Goal: Task Accomplishment & Management: Use online tool/utility

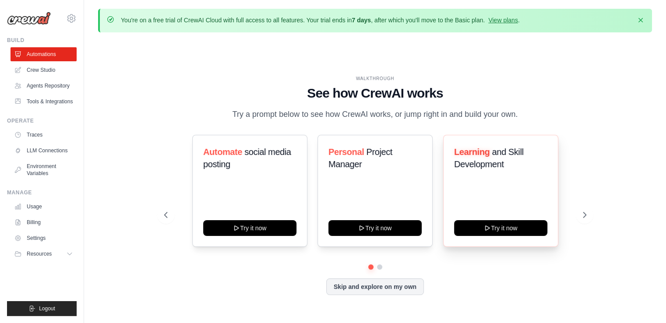
scroll to position [30, 0]
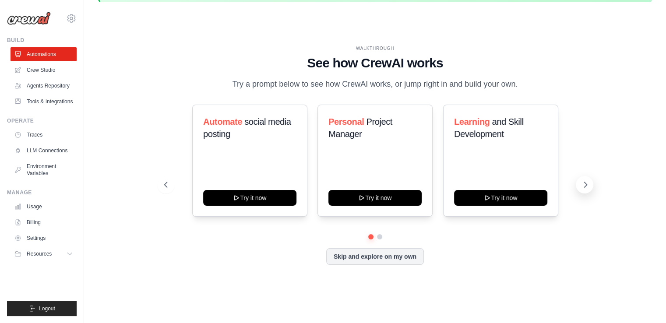
click at [588, 188] on icon at bounding box center [585, 184] width 9 height 9
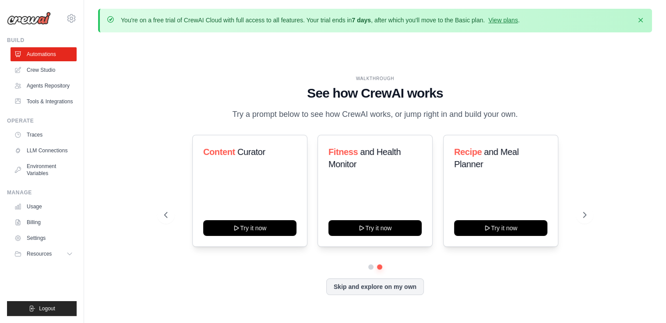
scroll to position [0, 0]
click at [49, 106] on link "Tools & Integrations" at bounding box center [44, 102] width 66 height 14
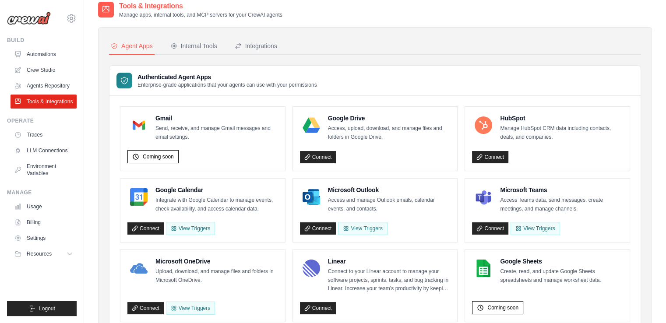
scroll to position [44, 0]
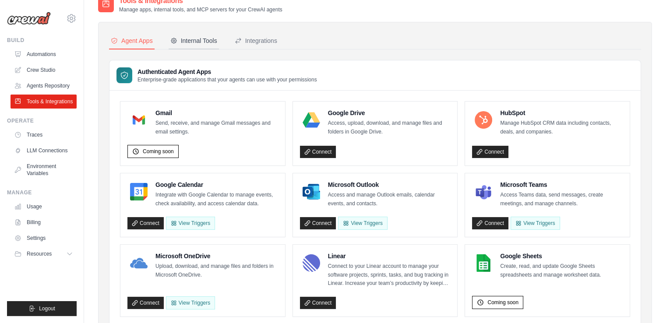
click at [194, 42] on div "Internal Tools" at bounding box center [193, 40] width 47 height 9
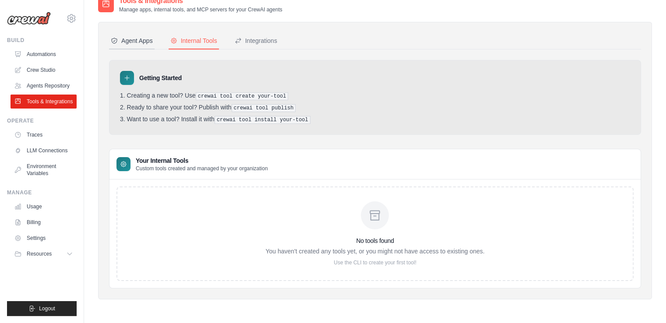
click at [141, 45] on button "Agent Apps" at bounding box center [132, 41] width 46 height 17
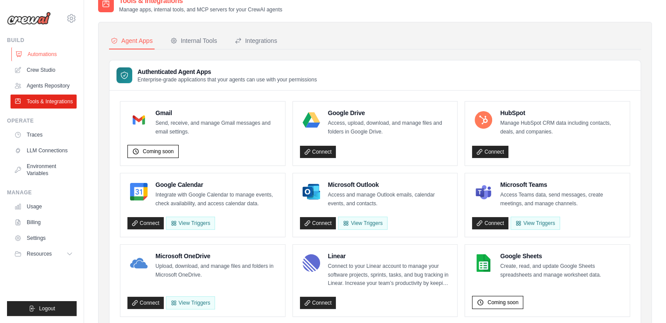
click at [41, 56] on link "Automations" at bounding box center [44, 54] width 66 height 14
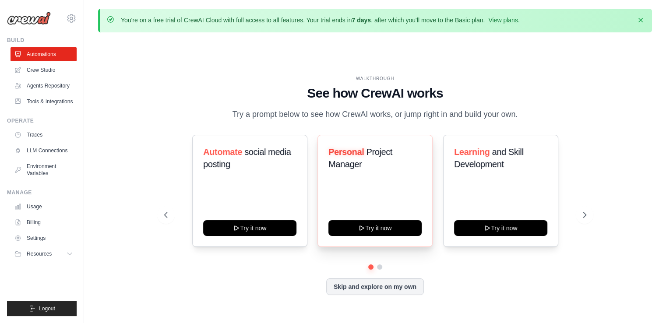
click at [359, 154] on span "Personal" at bounding box center [345, 152] width 35 height 10
click at [585, 216] on icon at bounding box center [585, 215] width 9 height 9
click at [585, 214] on icon at bounding box center [585, 214] width 3 height 5
click at [585, 216] on icon at bounding box center [585, 214] width 3 height 5
click at [639, 21] on icon "button" at bounding box center [641, 20] width 4 height 4
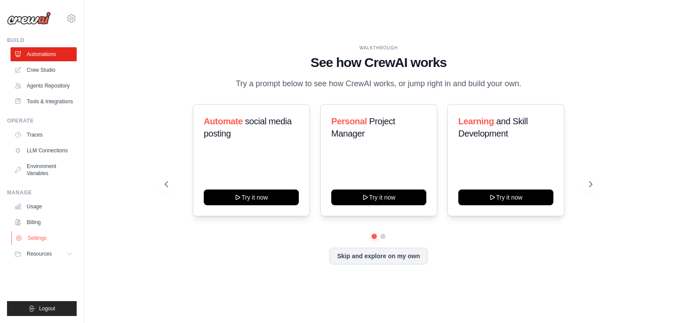
click at [44, 237] on link "Settings" at bounding box center [44, 238] width 66 height 14
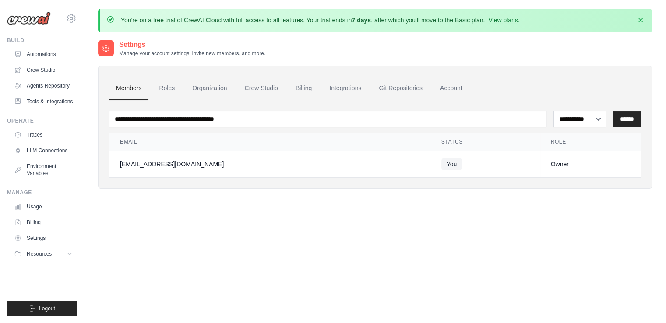
click at [39, 230] on ul "Usage Billing Settings Resources GitHub" at bounding box center [44, 230] width 66 height 61
click at [39, 223] on link "Billing" at bounding box center [44, 222] width 66 height 14
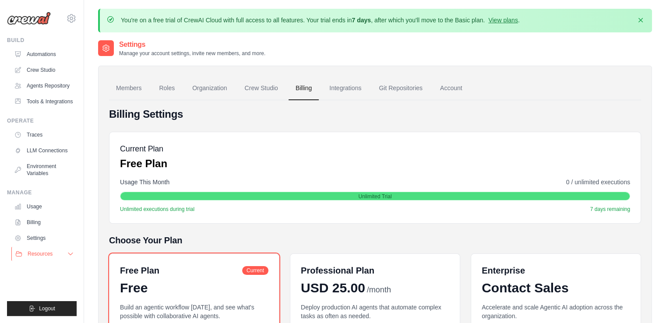
click at [46, 258] on button "Resources" at bounding box center [44, 254] width 66 height 14
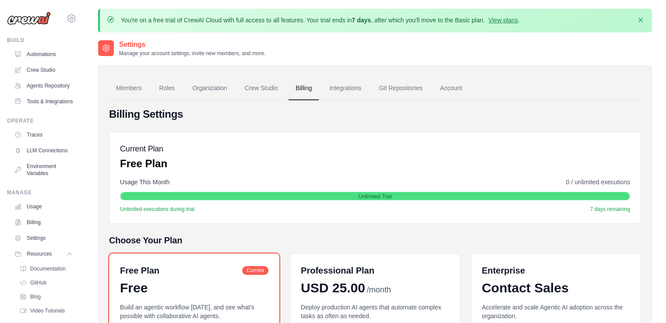
scroll to position [46, 0]
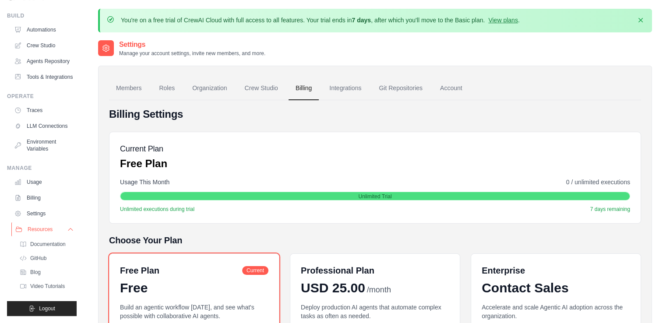
click at [60, 230] on button "Resources" at bounding box center [44, 229] width 66 height 14
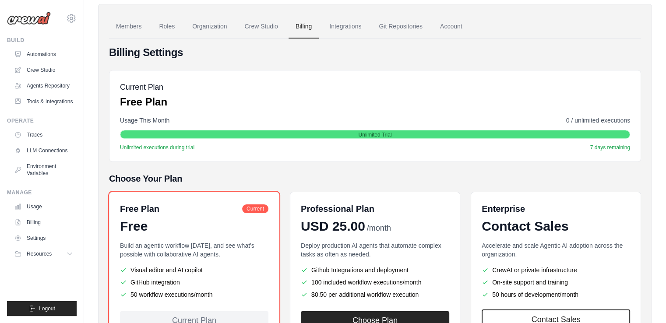
scroll to position [47, 0]
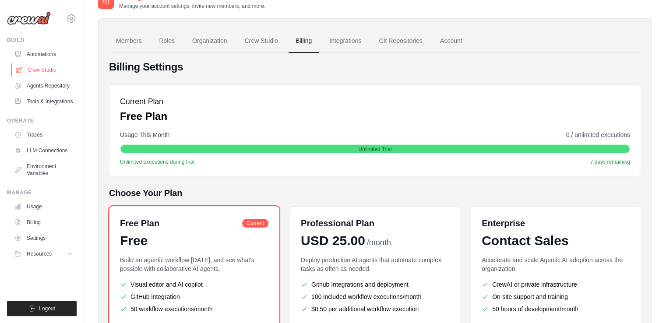
click at [41, 67] on link "Crew Studio" at bounding box center [44, 70] width 66 height 14
click at [47, 71] on link "Crew Studio" at bounding box center [44, 70] width 66 height 14
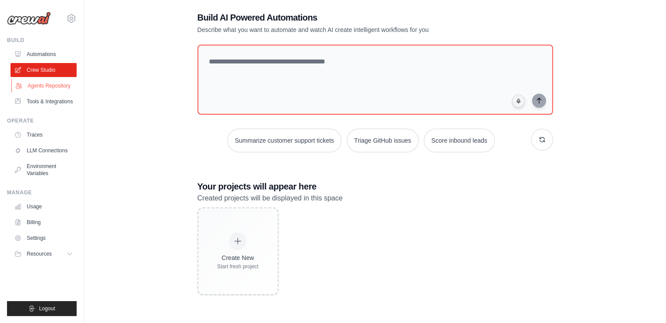
click at [39, 88] on link "Agents Repository" at bounding box center [44, 86] width 66 height 14
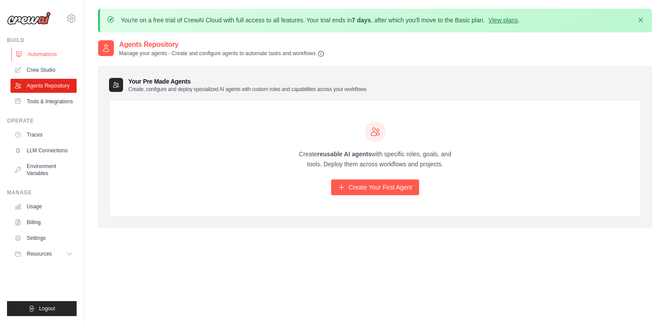
click at [40, 58] on link "Automations" at bounding box center [44, 54] width 66 height 14
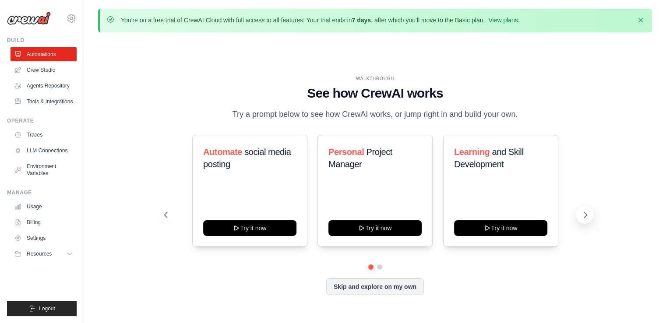
click at [585, 219] on icon at bounding box center [585, 215] width 9 height 9
click at [586, 218] on icon at bounding box center [585, 215] width 9 height 9
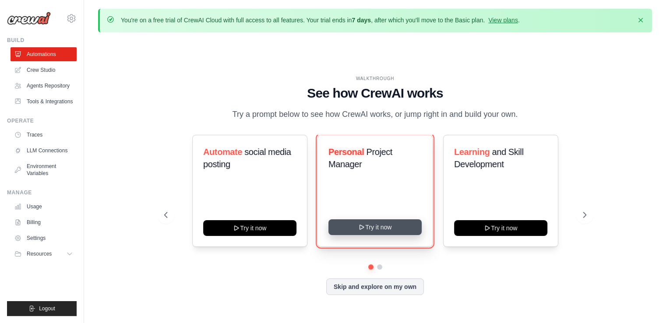
click at [382, 232] on button "Try it now" at bounding box center [374, 227] width 93 height 16
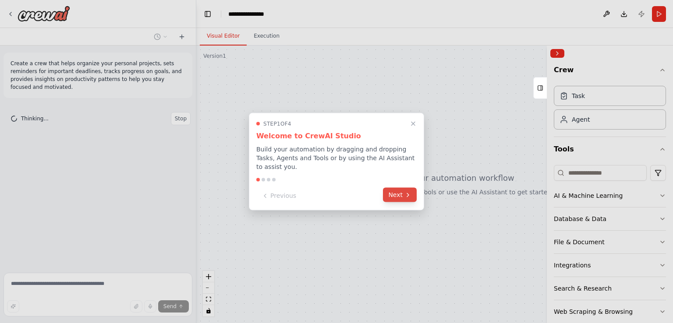
click at [401, 191] on button "Next" at bounding box center [400, 195] width 34 height 14
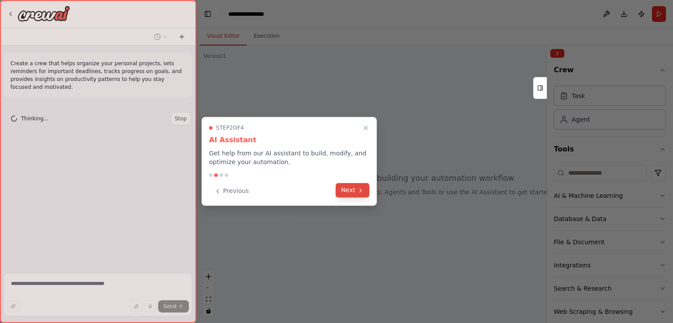
click at [357, 190] on icon at bounding box center [360, 190] width 7 height 7
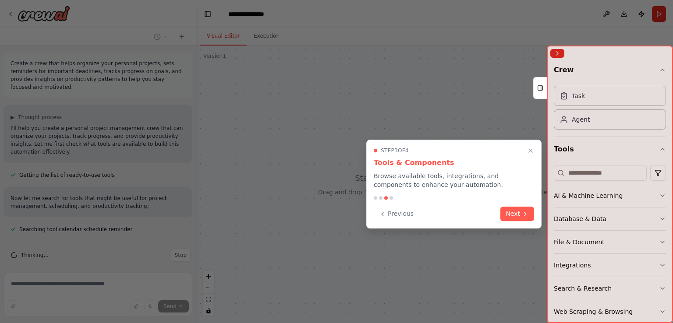
scroll to position [16, 0]
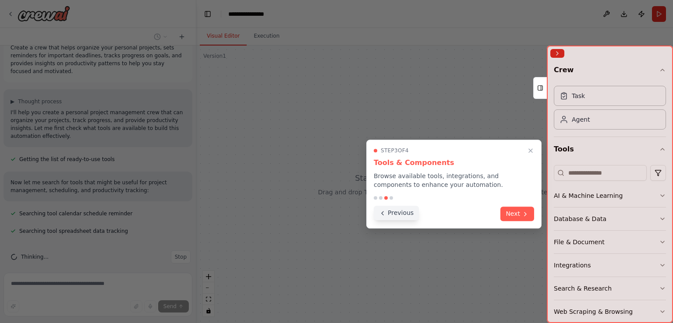
click at [399, 216] on button "Previous" at bounding box center [396, 213] width 45 height 14
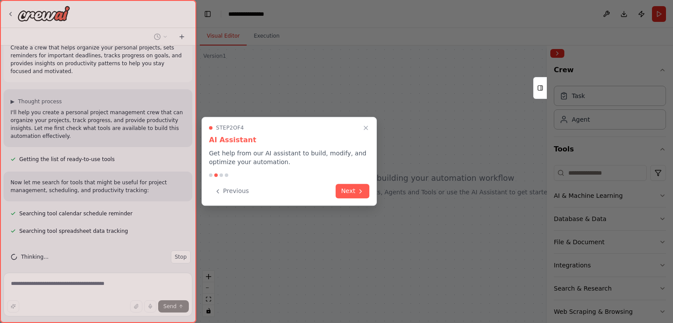
click at [399, 216] on div at bounding box center [336, 161] width 673 height 323
click at [236, 191] on button "Previous" at bounding box center [231, 190] width 45 height 14
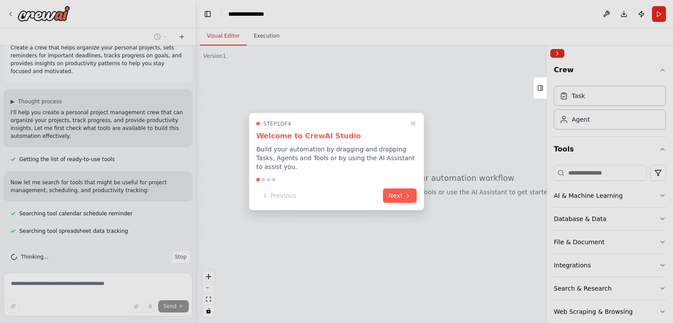
scroll to position [33, 0]
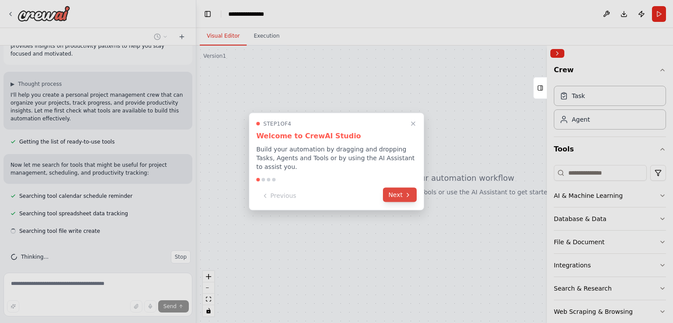
click at [407, 194] on icon at bounding box center [407, 194] width 7 height 7
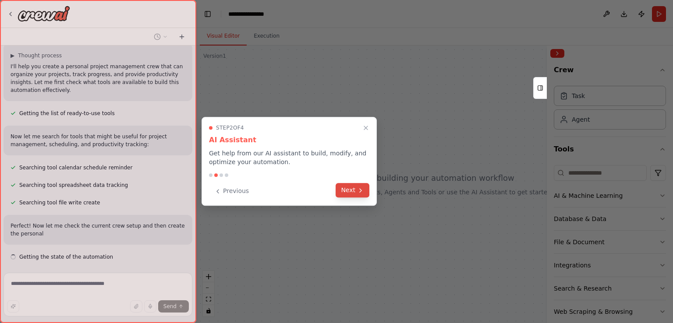
scroll to position [88, 0]
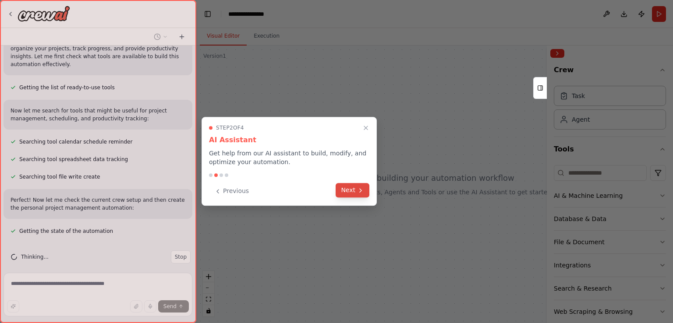
click at [354, 190] on button "Next" at bounding box center [352, 190] width 34 height 14
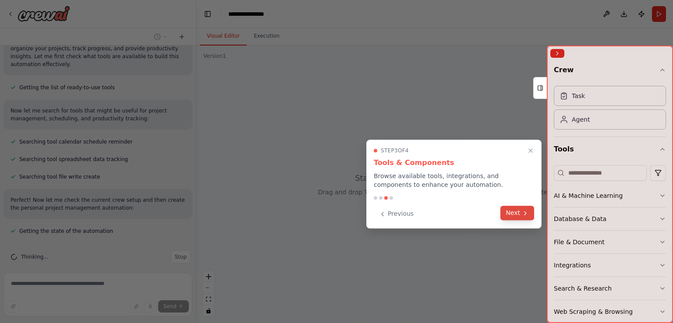
click at [516, 210] on button "Next" at bounding box center [517, 213] width 34 height 14
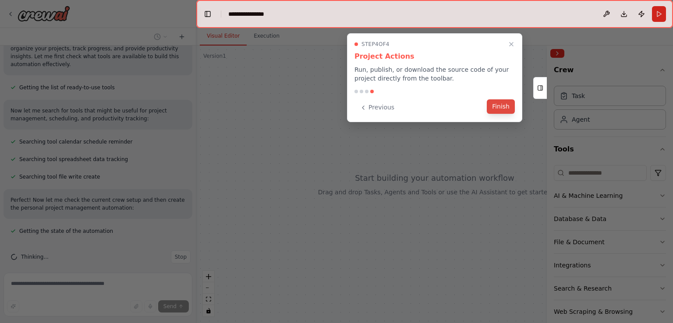
click at [504, 110] on button "Finish" at bounding box center [501, 106] width 28 height 14
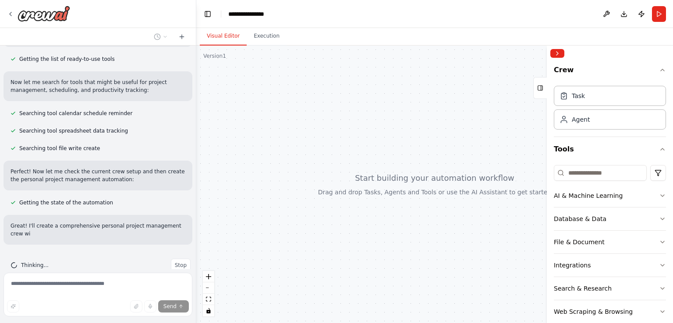
scroll to position [124, 0]
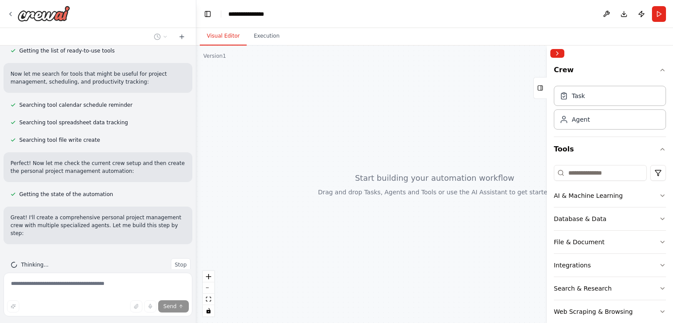
drag, startPoint x: 471, startPoint y: 215, endPoint x: 383, endPoint y: 193, distance: 90.4
click at [400, 202] on div at bounding box center [434, 185] width 477 height 278
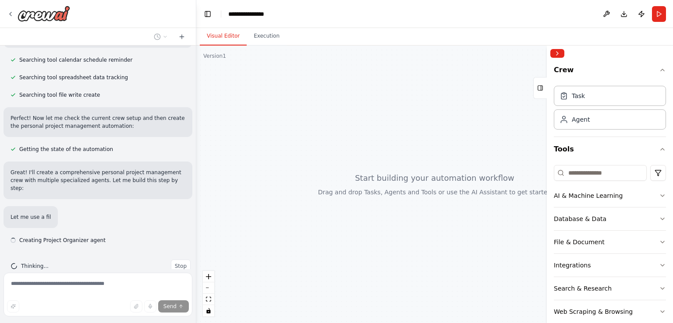
scroll to position [170, 0]
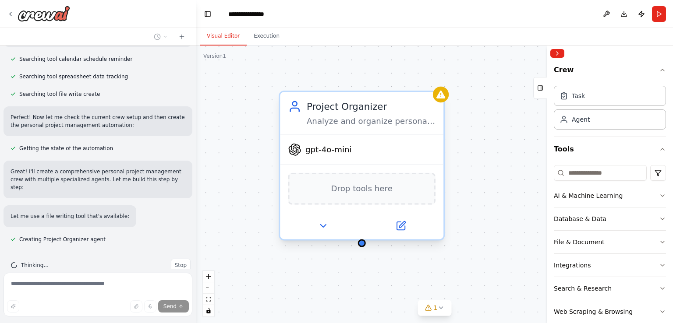
click at [346, 116] on div "Analyze and organize personal projects by categorizing them, identifying priori…" at bounding box center [371, 121] width 129 height 11
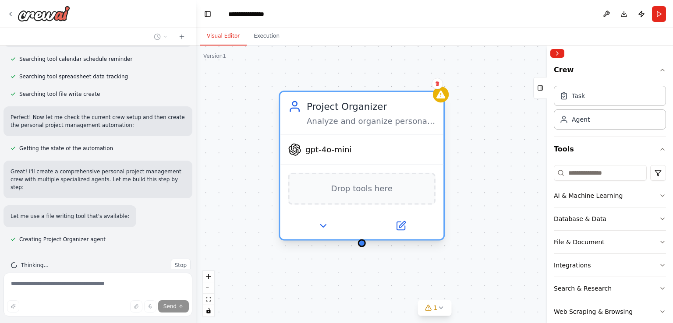
click at [356, 118] on div "Analyze and organize personal projects by categorizing them, identifying priori…" at bounding box center [371, 121] width 129 height 11
click at [404, 226] on icon at bounding box center [400, 226] width 8 height 8
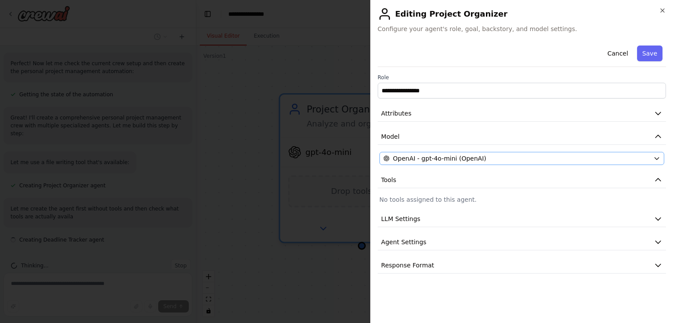
scroll to position [225, 0]
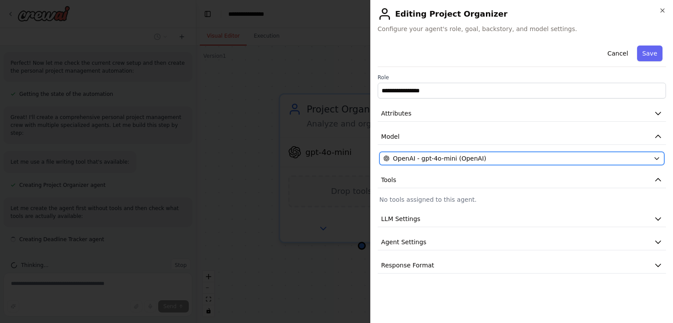
click at [571, 157] on div "OpenAI - gpt-4o-mini (OpenAI)" at bounding box center [516, 158] width 266 height 9
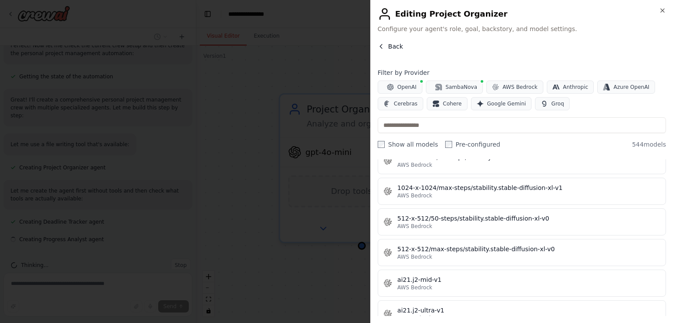
scroll to position [788, 0]
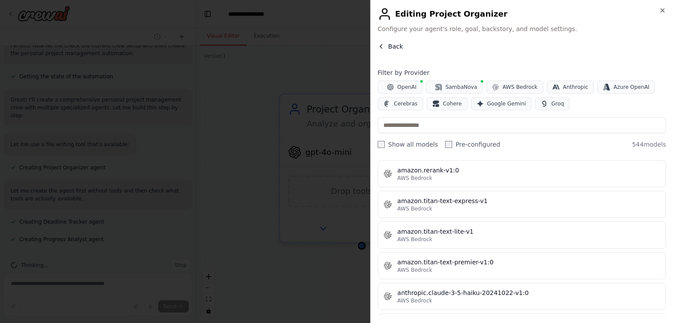
click at [394, 46] on span "Back" at bounding box center [395, 46] width 15 height 9
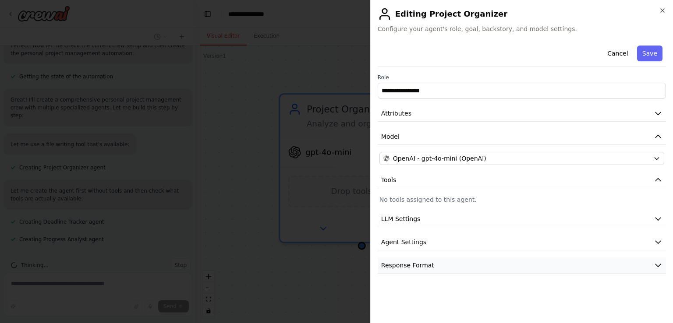
scroll to position [260, 0]
click at [437, 218] on button "LLM Settings" at bounding box center [522, 219] width 288 height 16
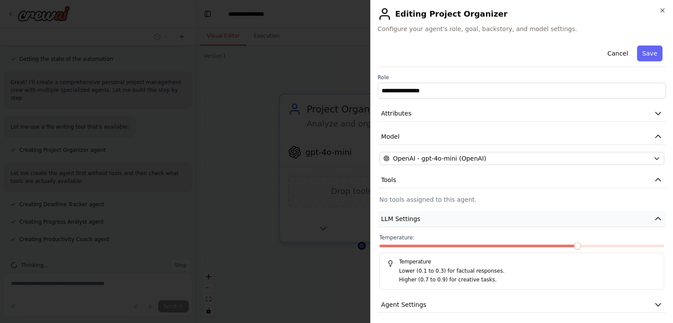
click at [437, 218] on button "LLM Settings" at bounding box center [522, 219] width 288 height 16
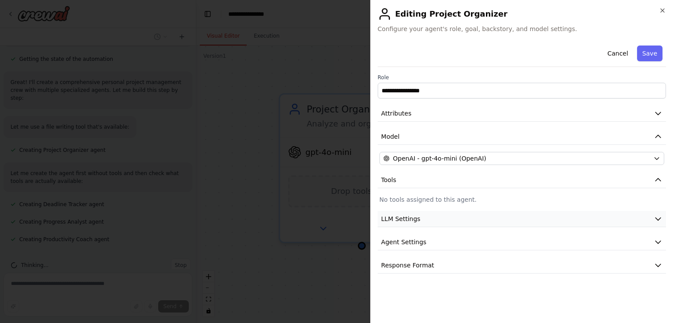
click at [437, 218] on button "LLM Settings" at bounding box center [522, 219] width 288 height 16
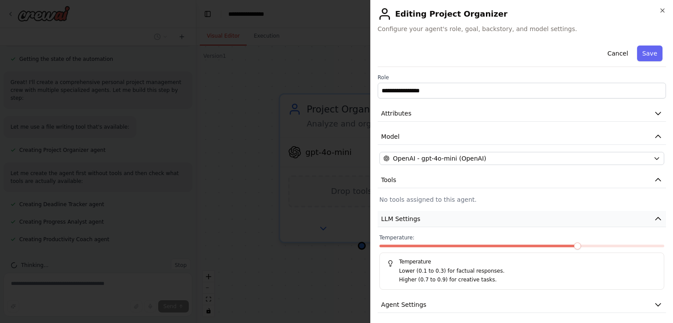
click at [437, 218] on button "LLM Settings" at bounding box center [522, 219] width 288 height 16
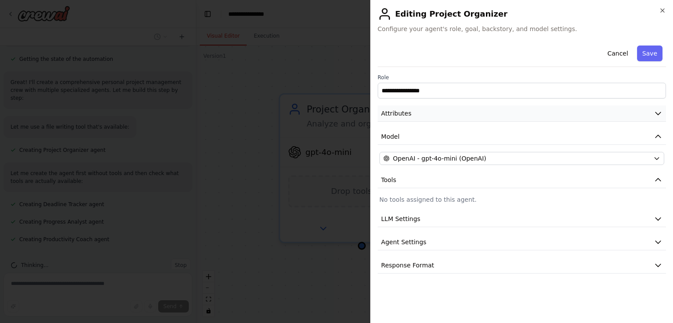
click at [433, 115] on button "Attributes" at bounding box center [522, 114] width 288 height 16
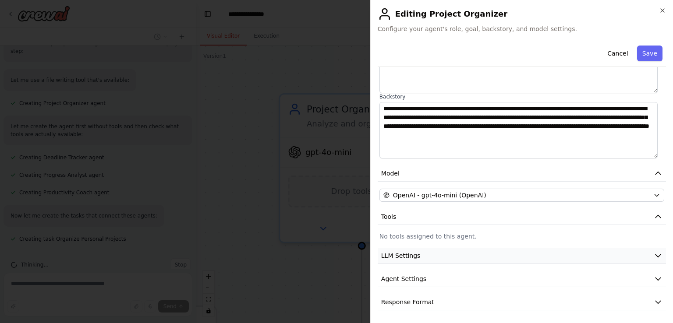
scroll to position [102, 0]
click at [419, 299] on span "Response Format" at bounding box center [407, 301] width 53 height 9
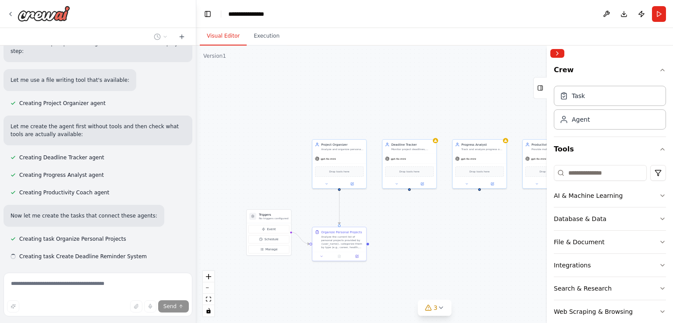
scroll to position [324, 0]
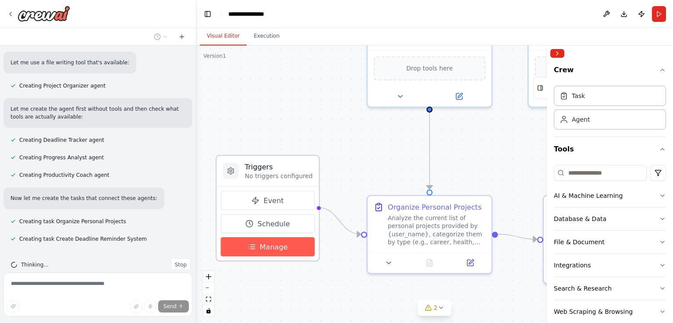
click at [279, 245] on span "Manage" at bounding box center [274, 247] width 28 height 10
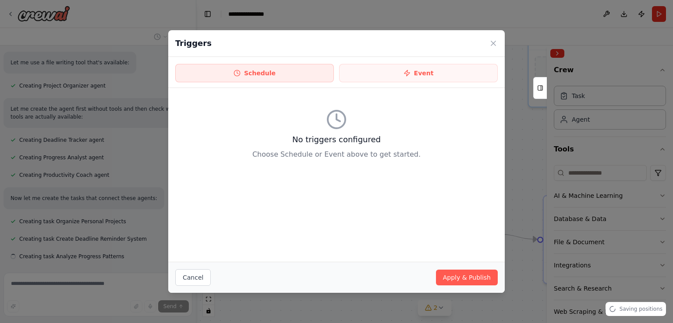
scroll to position [342, 0]
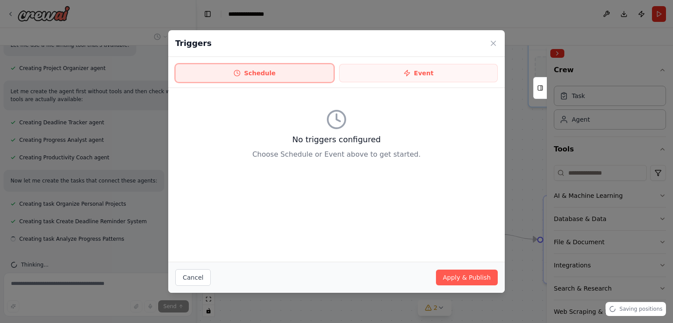
click at [268, 72] on button "Schedule" at bounding box center [254, 73] width 159 height 18
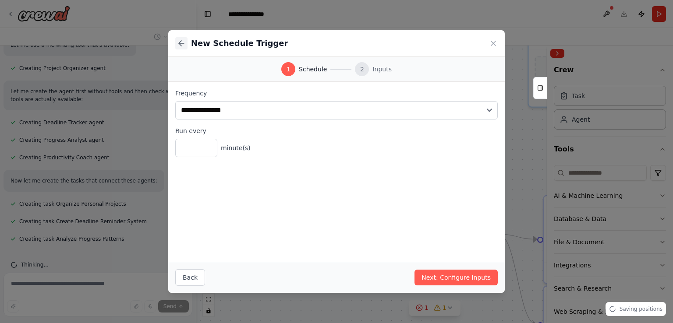
click at [183, 45] on icon at bounding box center [181, 43] width 9 height 9
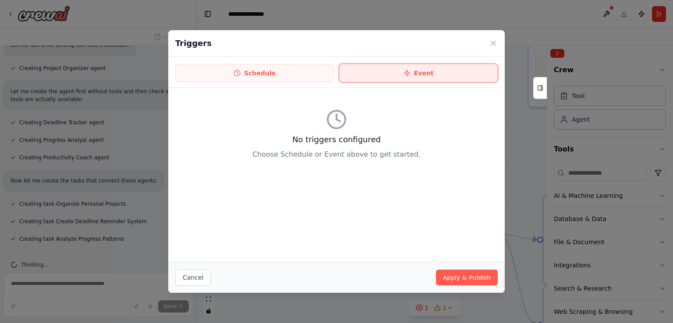
click at [407, 70] on icon at bounding box center [406, 73] width 7 height 7
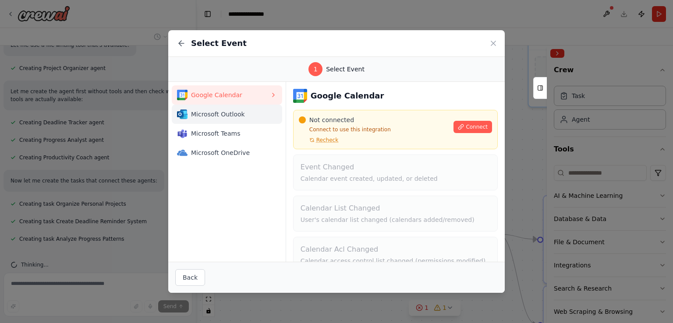
click at [221, 116] on span "Microsoft Outlook" at bounding box center [230, 114] width 79 height 9
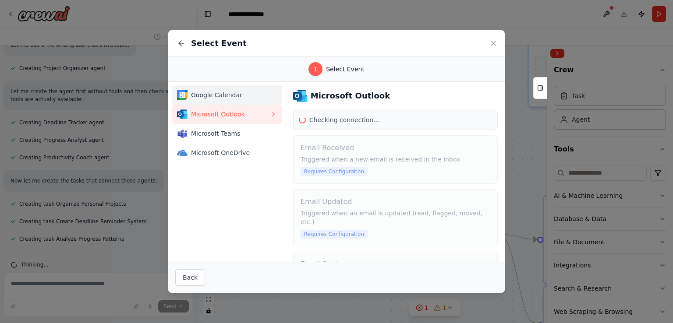
click at [230, 97] on span "Google Calendar" at bounding box center [230, 95] width 79 height 9
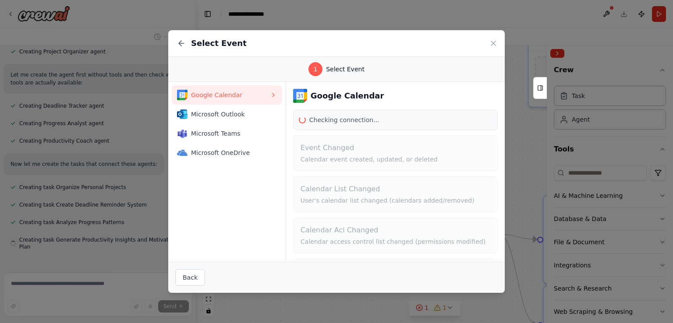
scroll to position [359, 0]
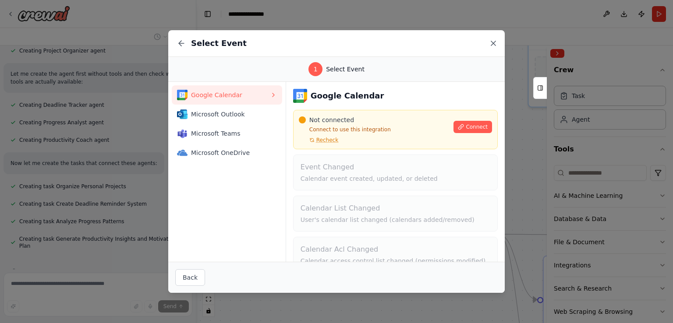
click at [494, 44] on icon at bounding box center [493, 43] width 4 height 4
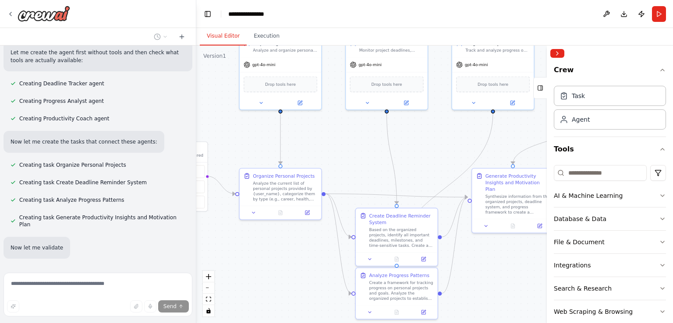
scroll to position [388, 0]
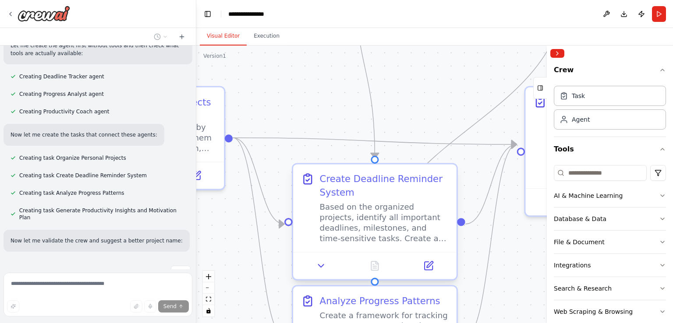
click at [366, 187] on div "Create Deadline Reminder System" at bounding box center [384, 186] width 129 height 27
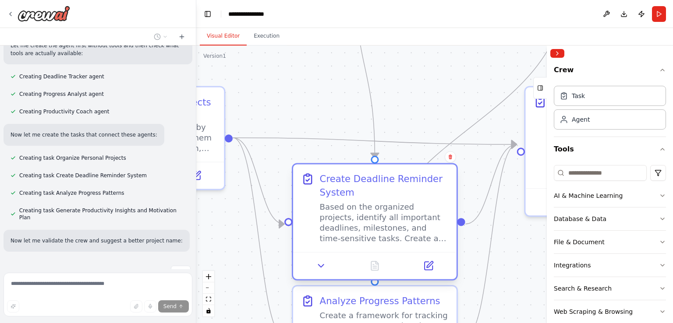
click at [367, 188] on div "Create Deadline Reminder System" at bounding box center [384, 186] width 129 height 27
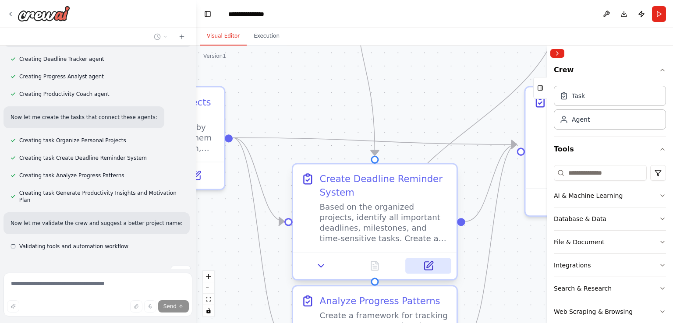
click at [437, 267] on button at bounding box center [429, 266] width 46 height 16
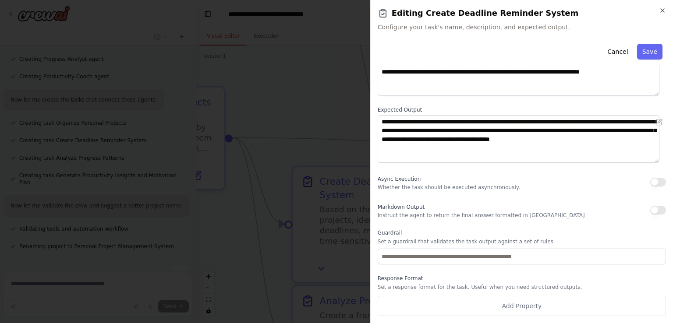
scroll to position [72, 0]
click at [660, 14] on h2 "Editing Create Deadline Reminder System" at bounding box center [522, 13] width 288 height 12
click at [619, 48] on button "Cancel" at bounding box center [617, 52] width 31 height 16
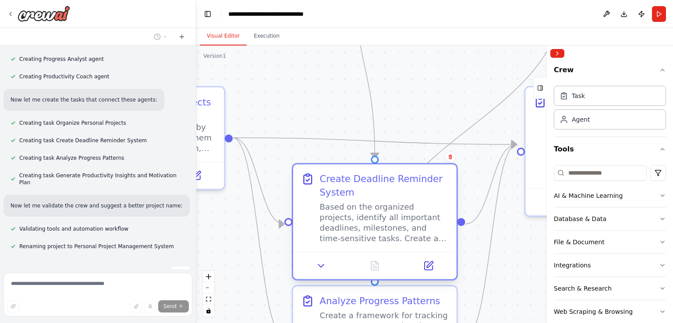
click at [418, 228] on div "Based on the organized projects, identify all important deadlines, milestones, …" at bounding box center [384, 222] width 129 height 42
click at [426, 268] on icon at bounding box center [428, 266] width 8 height 8
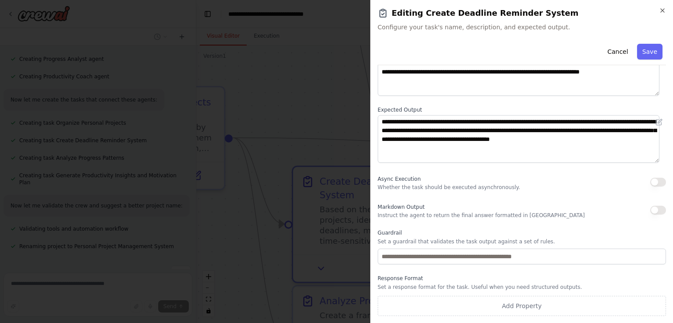
scroll to position [444, 0]
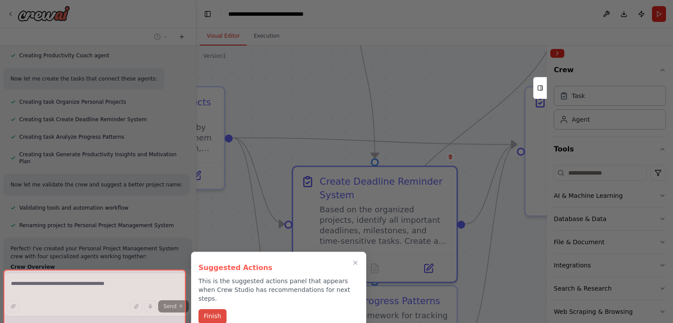
click at [215, 310] on button "Finish" at bounding box center [212, 316] width 28 height 14
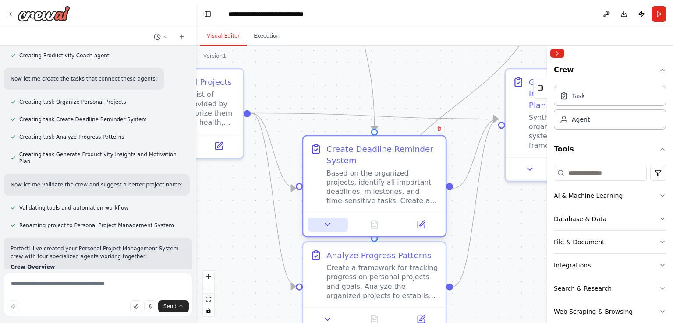
click at [329, 222] on icon at bounding box center [327, 224] width 9 height 9
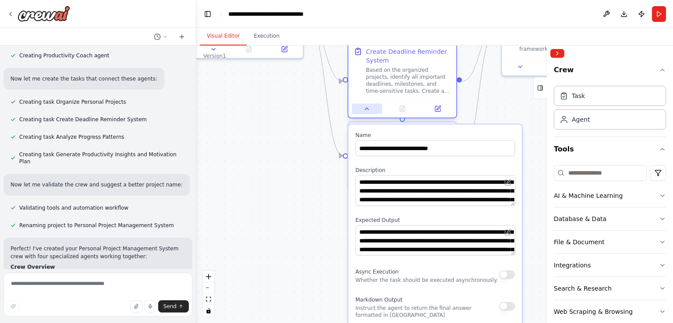
click at [365, 106] on icon at bounding box center [367, 109] width 7 height 7
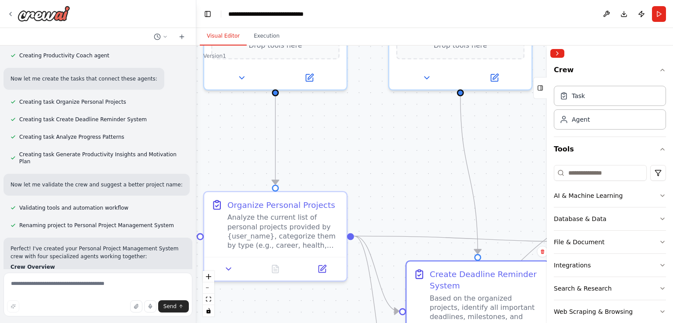
drag, startPoint x: 357, startPoint y: 99, endPoint x: 378, endPoint y: 214, distance: 117.0
click at [378, 214] on div ".deletable-edge-delete-btn { width: 20px; height: 20px; border: 0px solid #ffff…" at bounding box center [434, 185] width 477 height 278
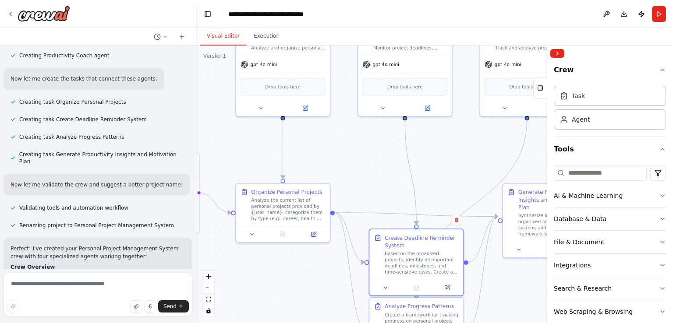
drag, startPoint x: 416, startPoint y: 198, endPoint x: 387, endPoint y: 165, distance: 44.4
click at [387, 165] on div ".deletable-edge-delete-btn { width: 20px; height: 20px; border: 0px solid #ffff…" at bounding box center [434, 185] width 477 height 278
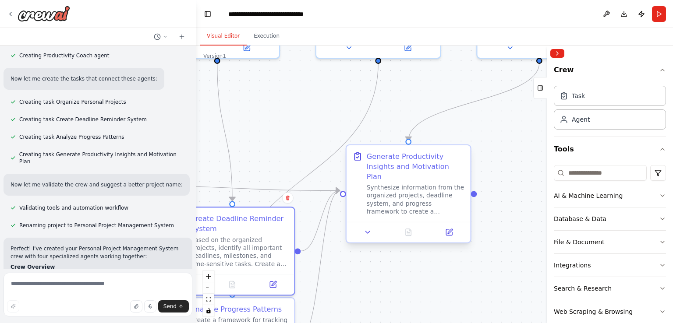
click at [415, 172] on div "Generate Productivity Insights and Motivation Plan Synthesize information from …" at bounding box center [416, 184] width 98 height 64
click at [412, 166] on div "Generate Productivity Insights and Motivation Plan" at bounding box center [416, 167] width 98 height 30
click at [445, 229] on icon at bounding box center [449, 233] width 8 height 8
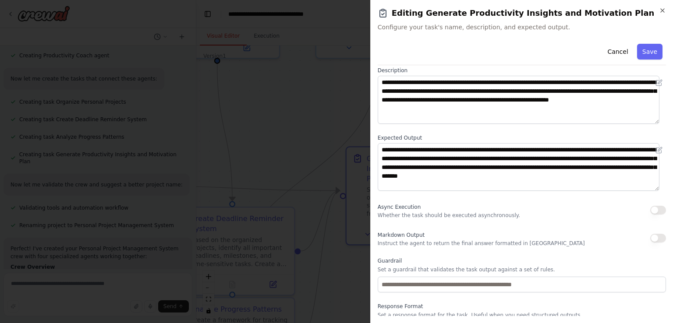
scroll to position [72, 0]
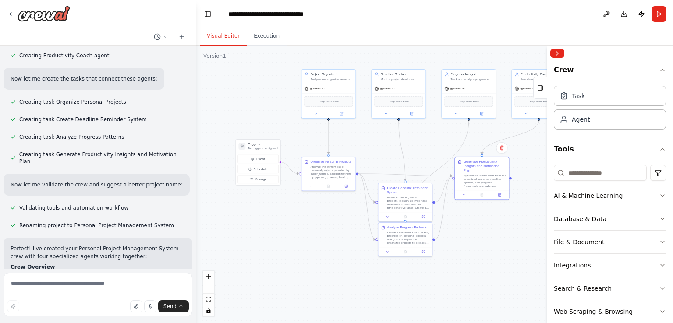
drag, startPoint x: 419, startPoint y: 272, endPoint x: 498, endPoint y: 238, distance: 85.6
click at [498, 238] on div ".deletable-edge-delete-btn { width: 20px; height: 20px; border: 0px solid #ffff…" at bounding box center [434, 185] width 477 height 278
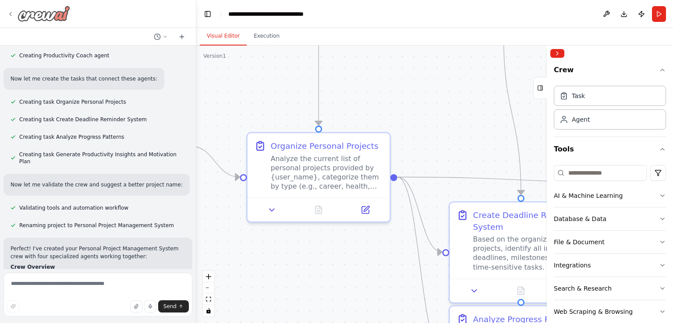
click at [14, 16] on icon at bounding box center [10, 14] width 7 height 7
click at [585, 239] on div "File & Document" at bounding box center [579, 242] width 51 height 9
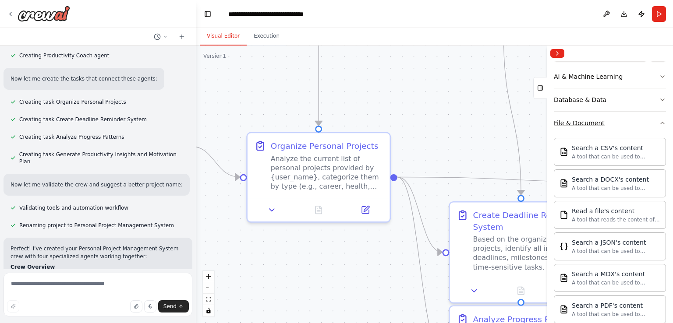
scroll to position [0, 0]
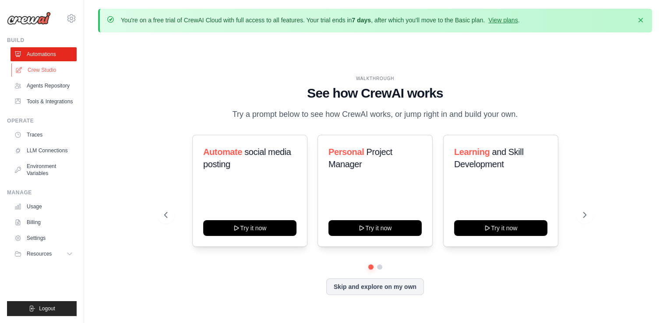
click at [35, 72] on link "Crew Studio" at bounding box center [44, 70] width 66 height 14
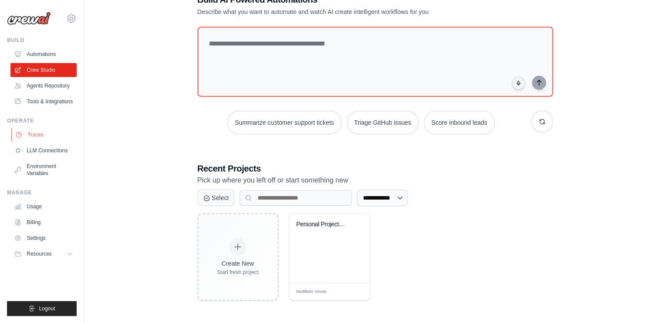
click at [39, 132] on link "Traces" at bounding box center [44, 135] width 66 height 14
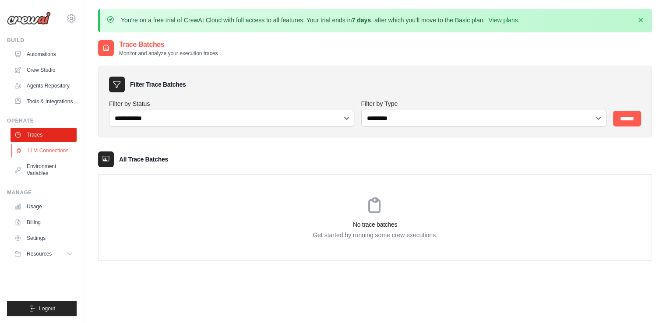
click at [34, 155] on link "LLM Connections" at bounding box center [44, 151] width 66 height 14
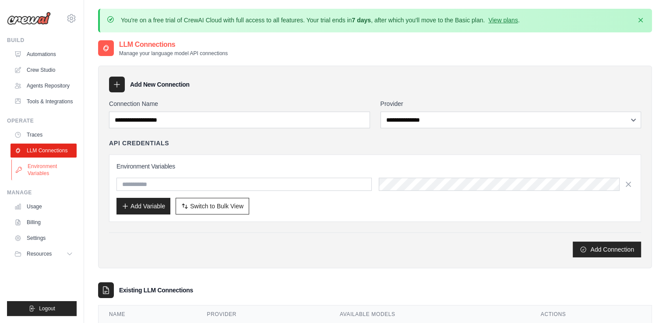
click at [32, 168] on link "Environment Variables" at bounding box center [44, 169] width 66 height 21
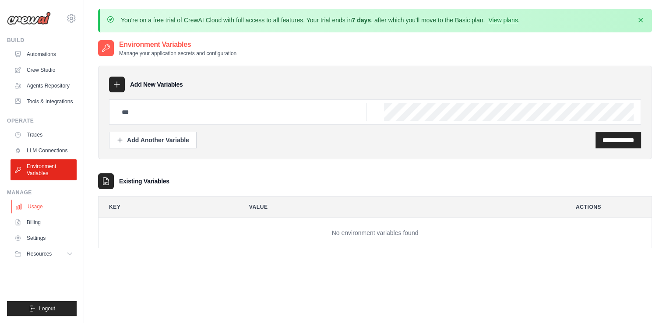
click at [28, 209] on link "Usage" at bounding box center [44, 207] width 66 height 14
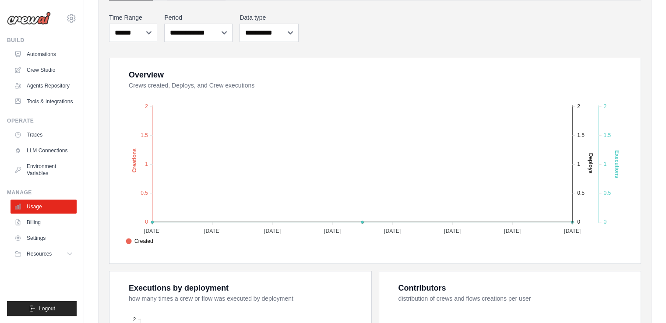
scroll to position [175, 0]
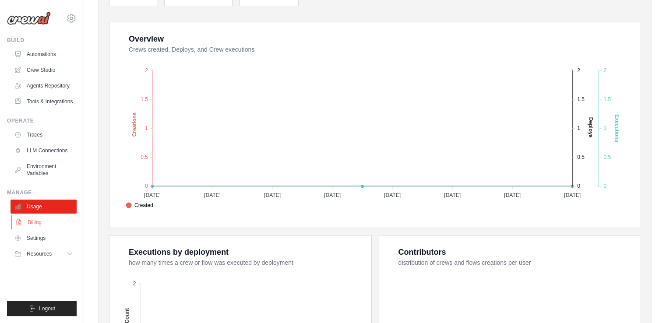
click at [37, 223] on link "Billing" at bounding box center [44, 222] width 66 height 14
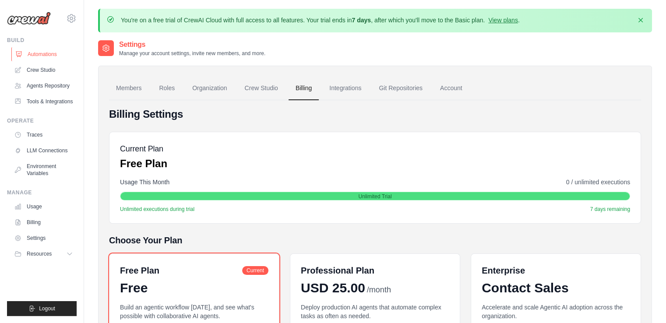
click at [41, 51] on link "Automations" at bounding box center [44, 54] width 66 height 14
